Goal: Transaction & Acquisition: Book appointment/travel/reservation

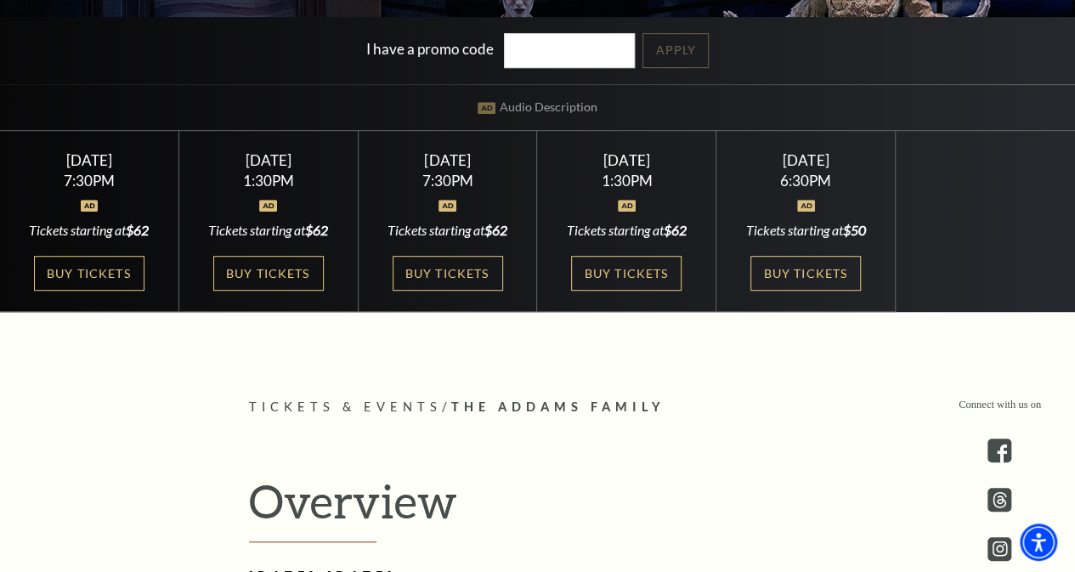
scroll to position [425, 0]
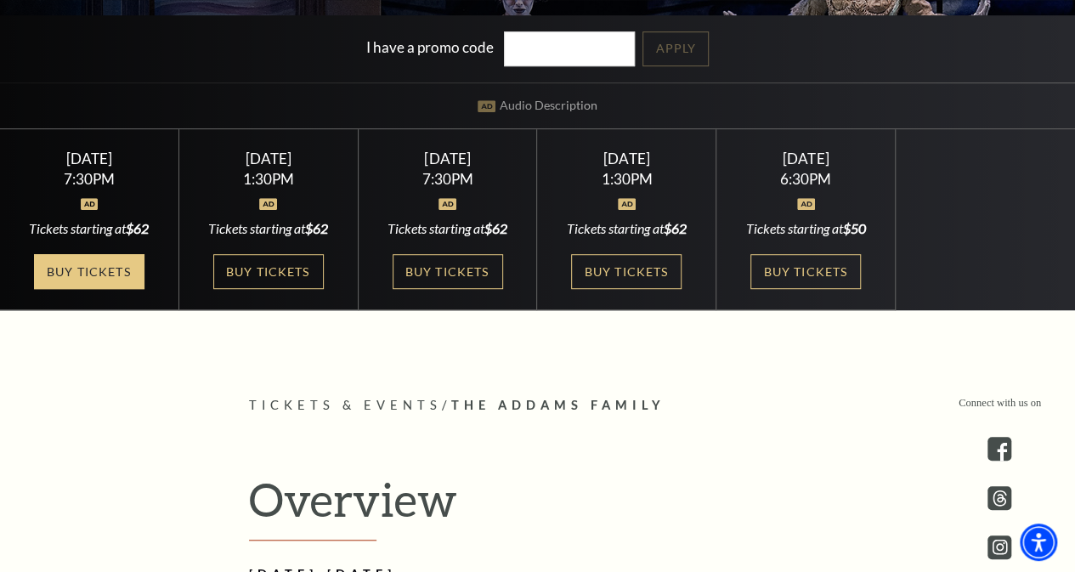
click at [83, 270] on link "Buy Tickets" at bounding box center [89, 271] width 110 height 35
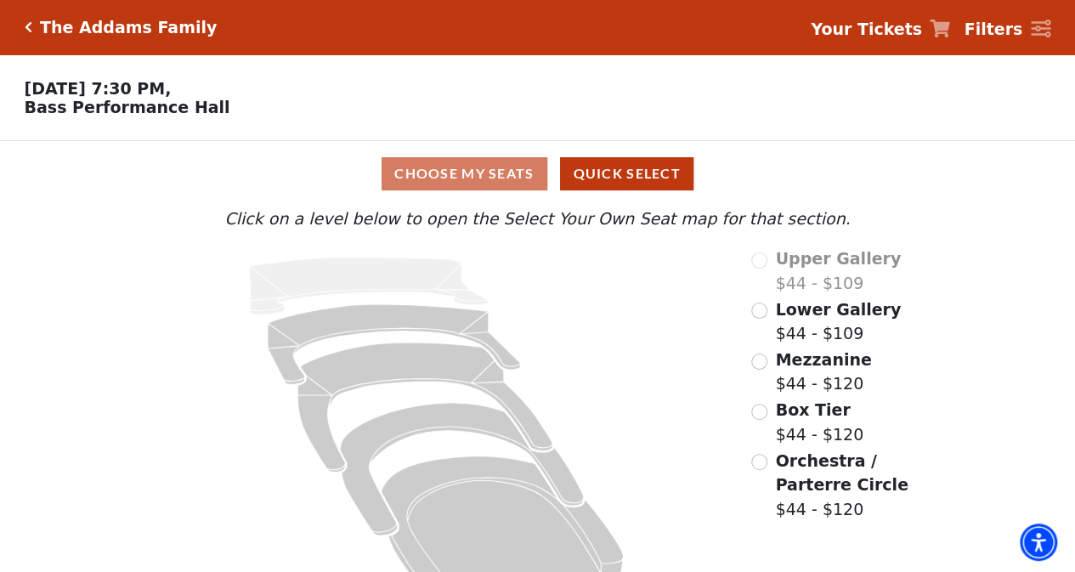
scroll to position [46, 0]
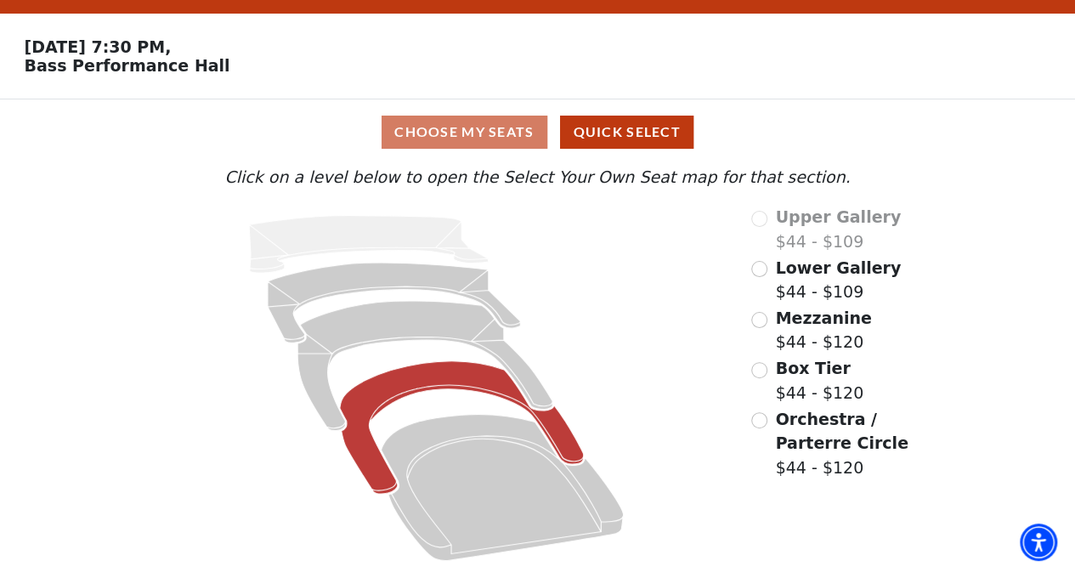
click at [439, 377] on icon at bounding box center [462, 427] width 244 height 133
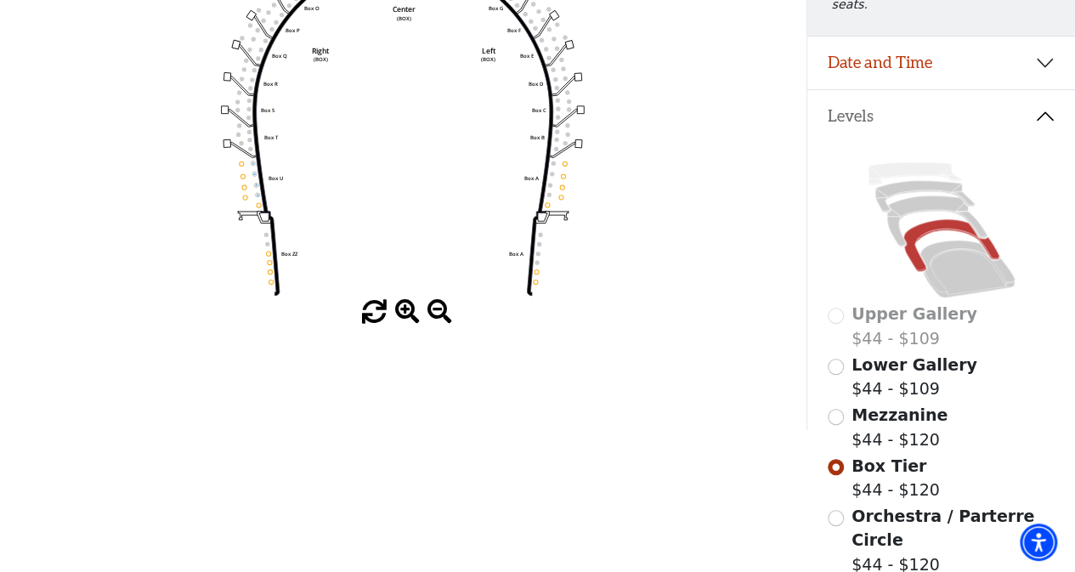
scroll to position [78, 0]
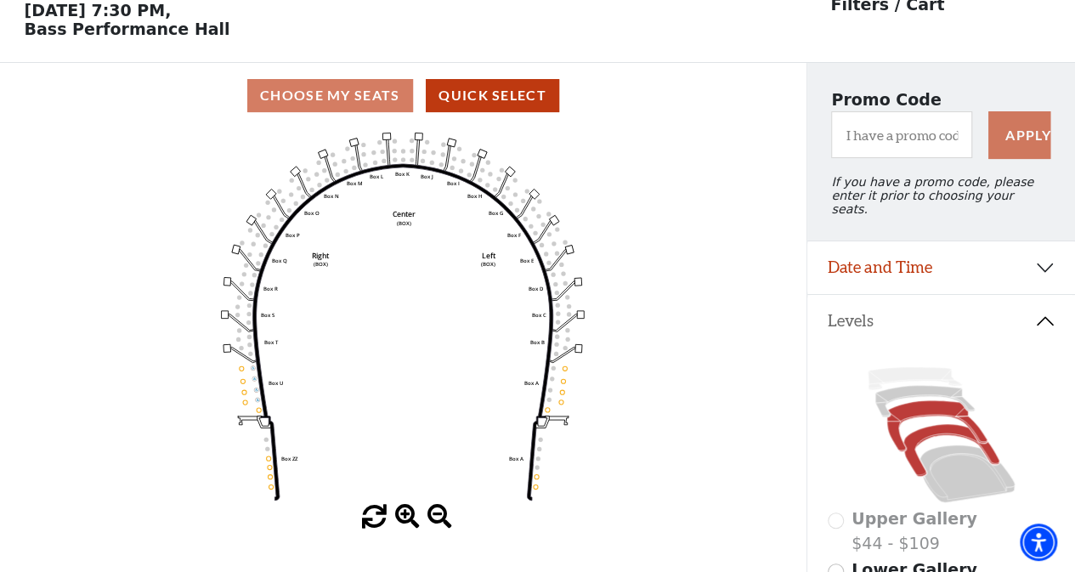
click at [925, 408] on icon at bounding box center [936, 426] width 100 height 51
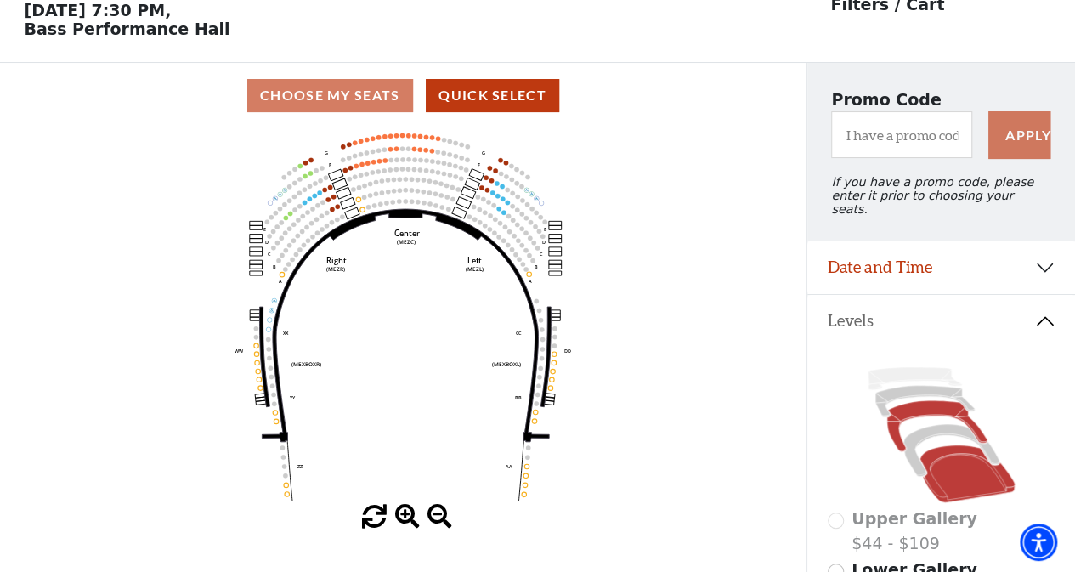
click at [981, 473] on icon at bounding box center [967, 473] width 95 height 57
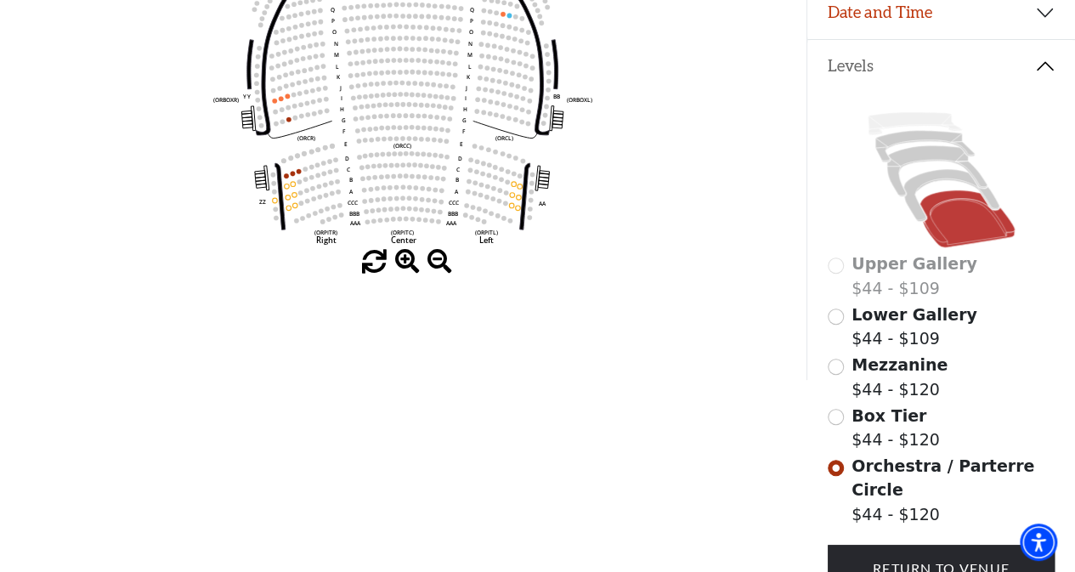
scroll to position [333, 0]
click at [512, 208] on circle at bounding box center [512, 205] width 5 height 5
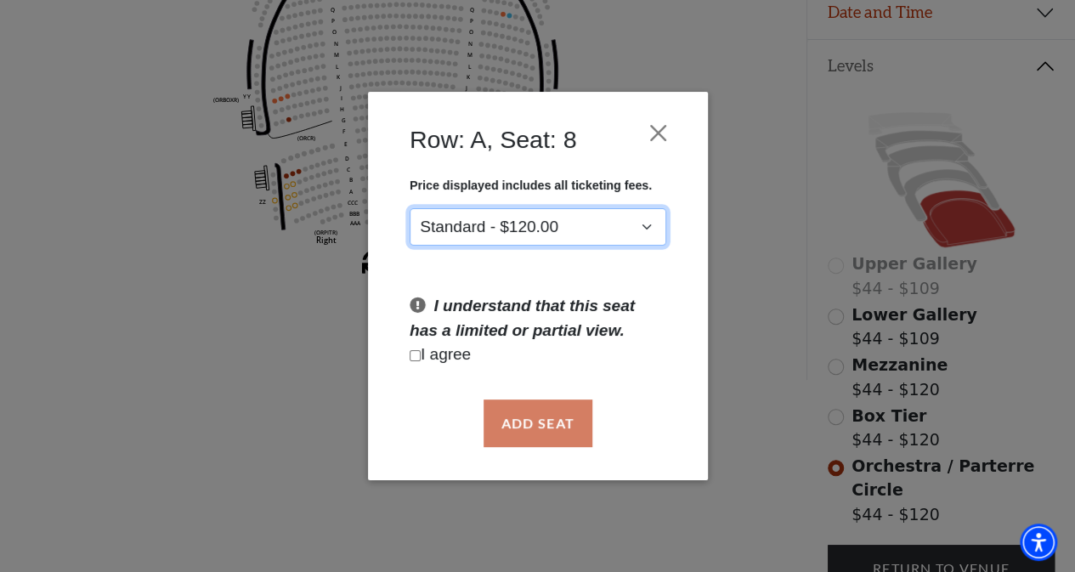
click at [552, 229] on select "Standard - $120.00" at bounding box center [538, 227] width 257 height 38
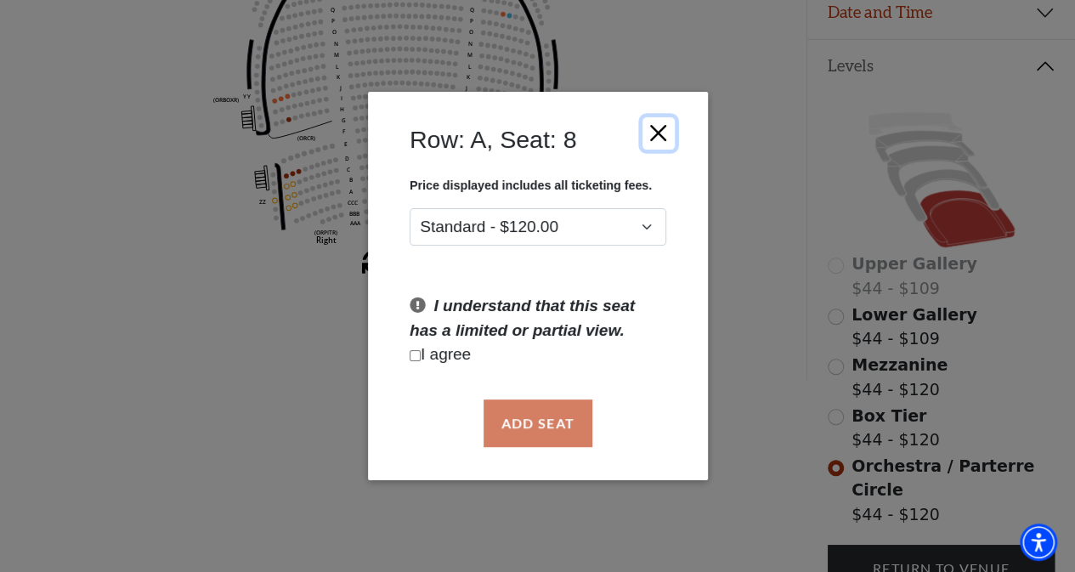
click at [663, 128] on button "Close" at bounding box center [658, 132] width 32 height 32
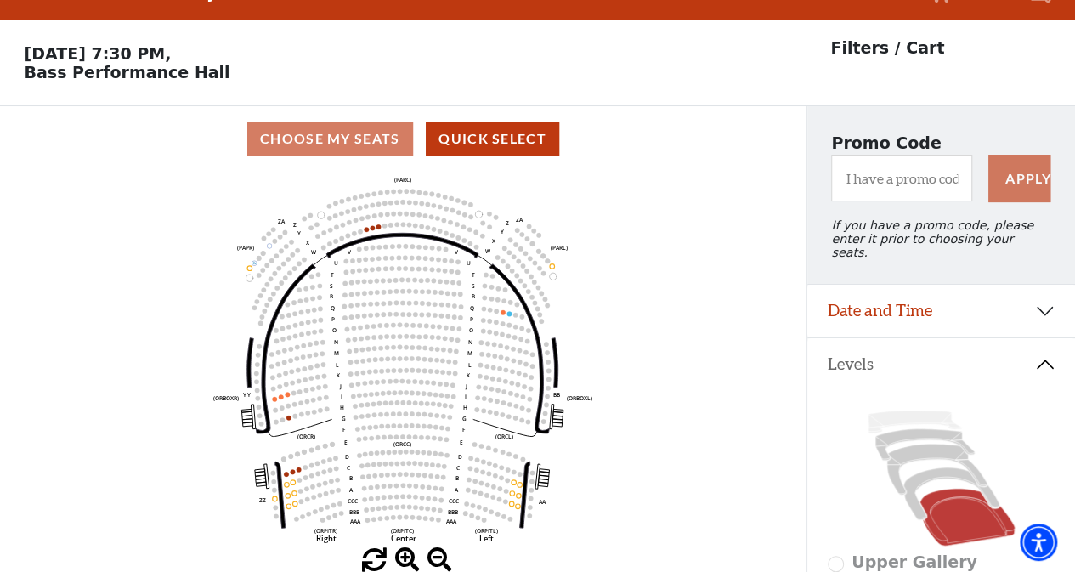
scroll to position [0, 0]
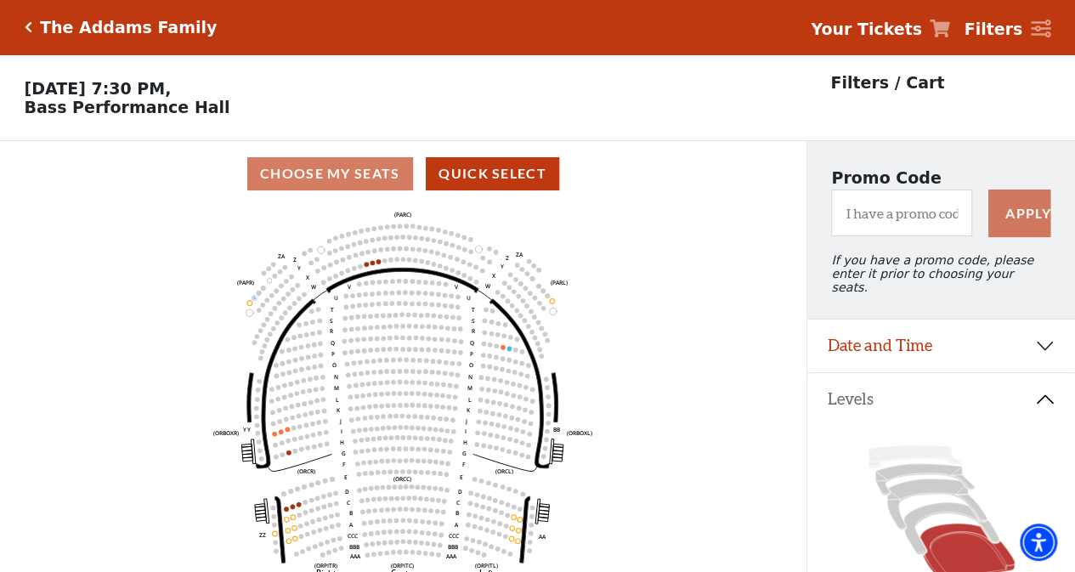
click at [32, 21] on div "The Addams Family" at bounding box center [124, 28] width 185 height 20
click at [22, 21] on div "The Addams Family Your Tickets Filters" at bounding box center [537, 27] width 1075 height 54
click at [25, 25] on icon "Click here to go back to filters" at bounding box center [29, 27] width 8 height 12
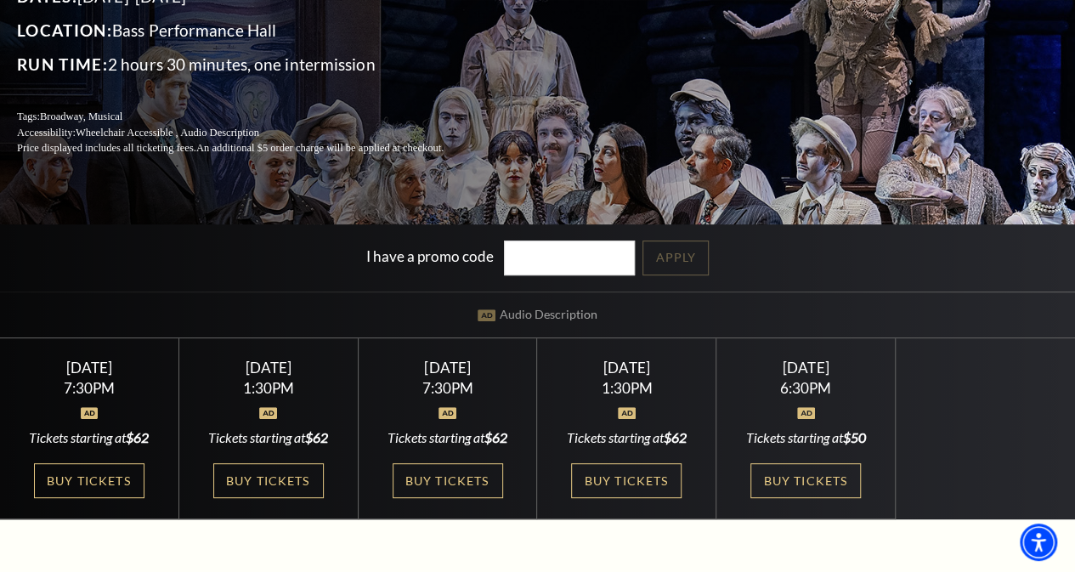
scroll to position [255, 0]
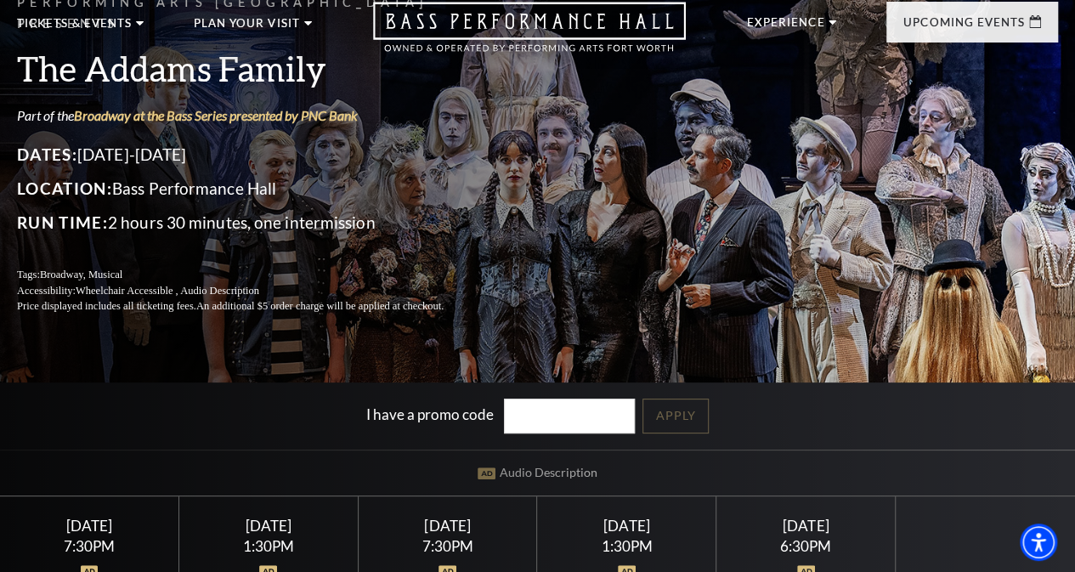
scroll to position [58, 0]
